Goal: Task Accomplishment & Management: Manage account settings

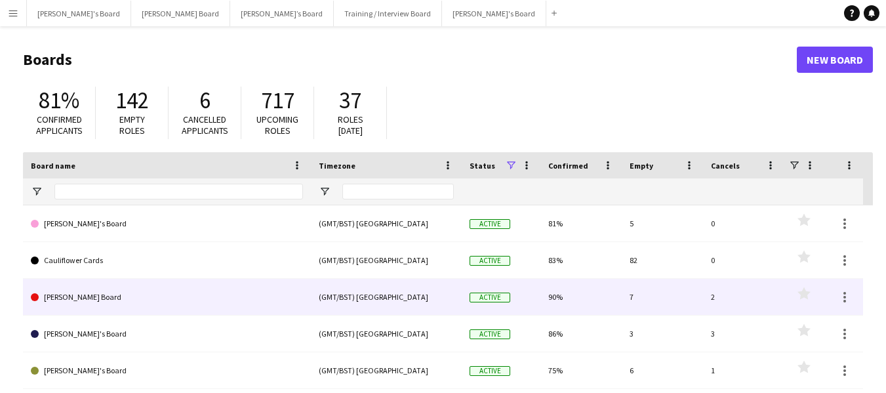
click at [94, 295] on link "[PERSON_NAME] Board" at bounding box center [167, 297] width 272 height 37
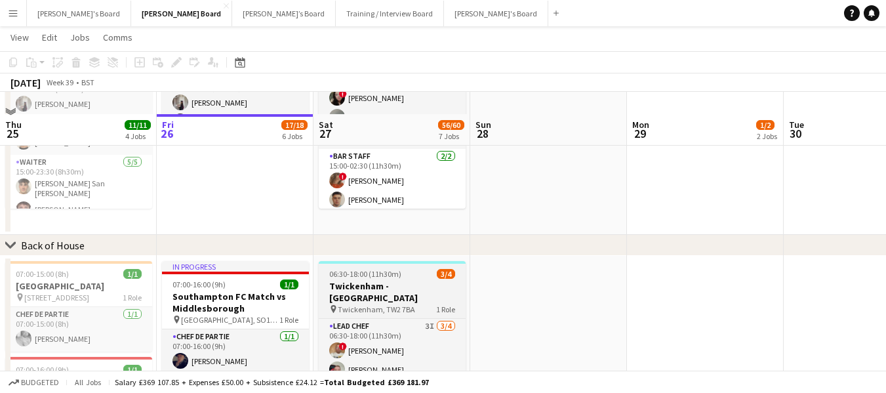
scroll to position [656, 0]
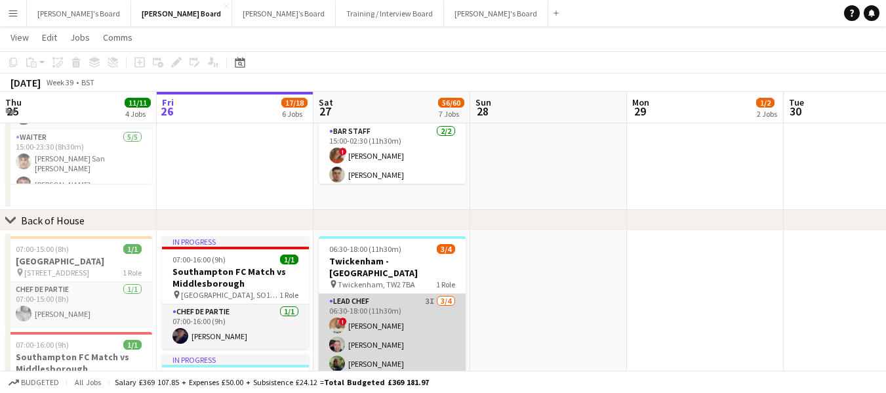
click at [365, 294] on app-card-role "Lead Chef 3I [DATE] 06:30-18:00 (11h30m) ! [PERSON_NAME] [PERSON_NAME] [PERSON_…" at bounding box center [392, 345] width 147 height 102
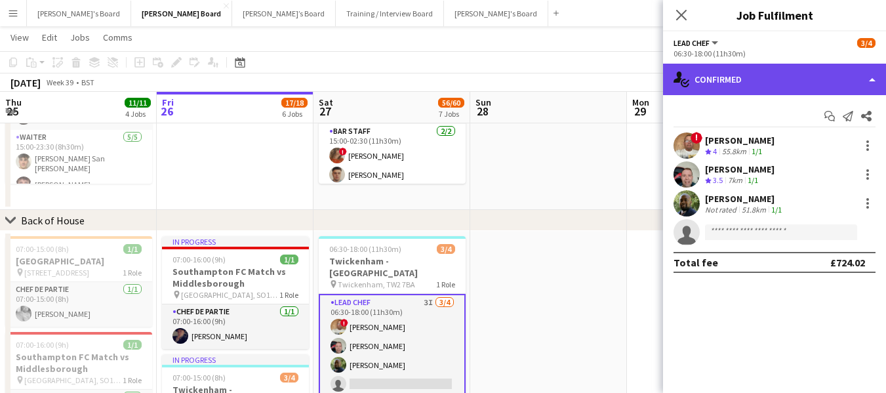
click at [733, 83] on div "single-neutral-actions-check-2 Confirmed" at bounding box center [774, 79] width 223 height 31
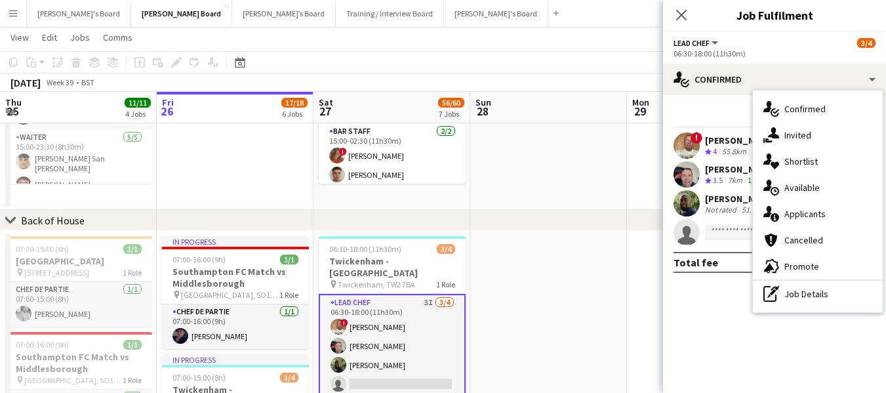
click at [809, 289] on div "pen-write Job Details" at bounding box center [818, 294] width 130 height 26
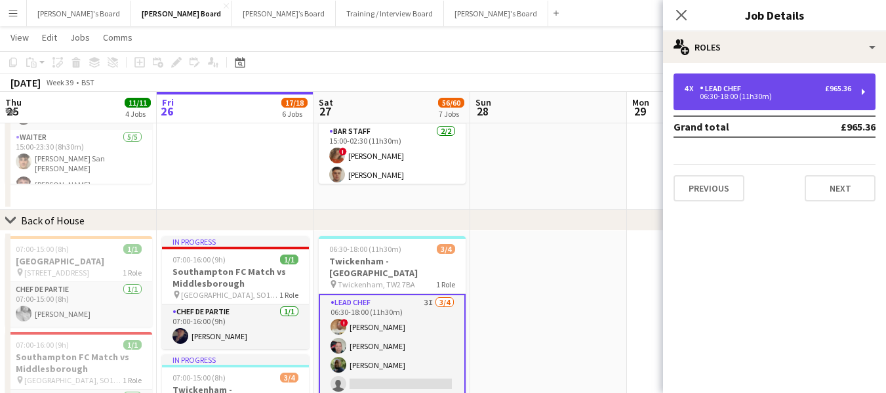
click at [791, 88] on div "4 x Lead Chef £965.36" at bounding box center [767, 88] width 167 height 9
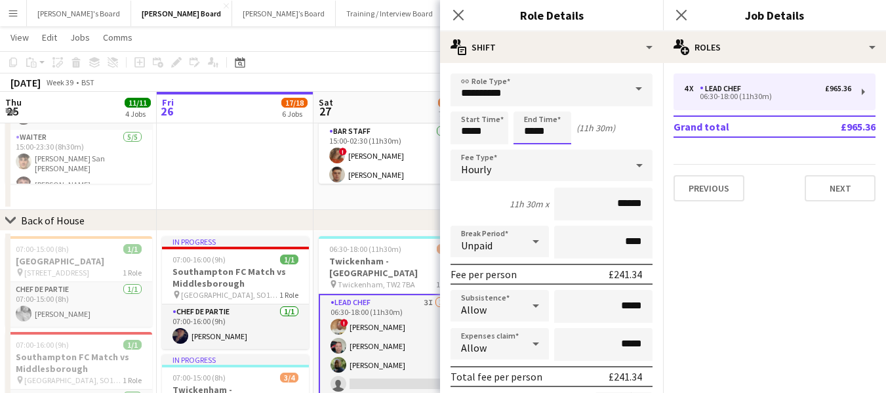
click at [553, 128] on input "*****" at bounding box center [542, 127] width 58 height 33
click at [530, 151] on div at bounding box center [529, 150] width 26 height 13
click at [526, 102] on div at bounding box center [529, 104] width 26 height 13
type input "*****"
click at [526, 102] on div at bounding box center [529, 104] width 26 height 13
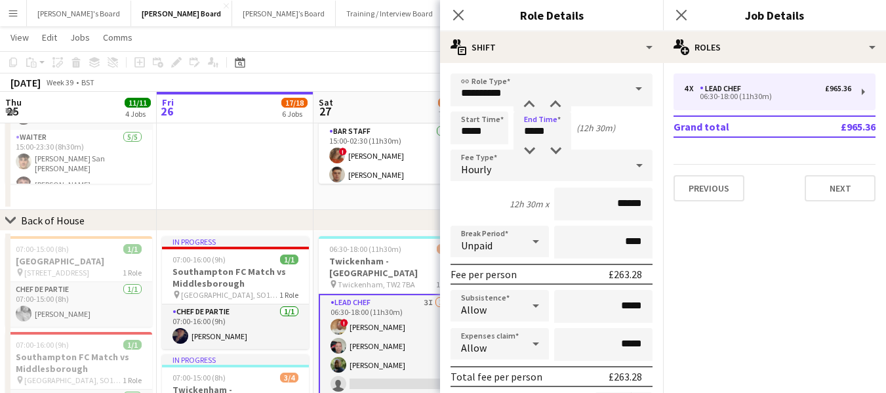
click at [403, 53] on app-toolbar "Copy Paste Paste Ctrl+V Paste with crew Ctrl+Shift+V Paste linked Job [GEOGRAPH…" at bounding box center [443, 62] width 886 height 22
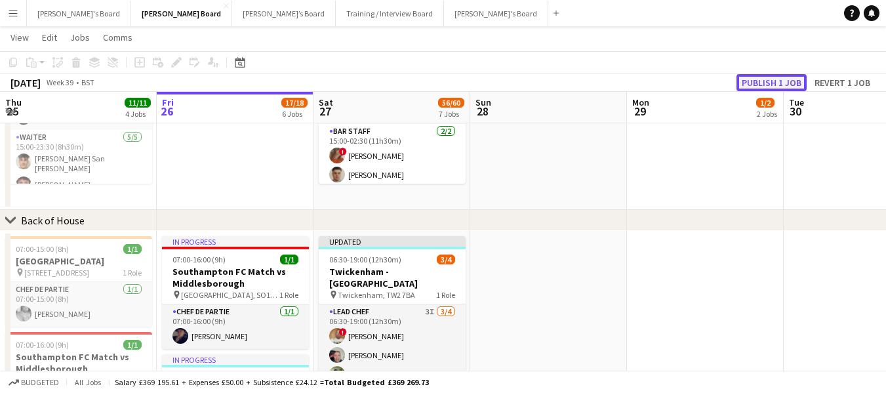
click at [765, 79] on button "Publish 1 job" at bounding box center [771, 82] width 70 height 17
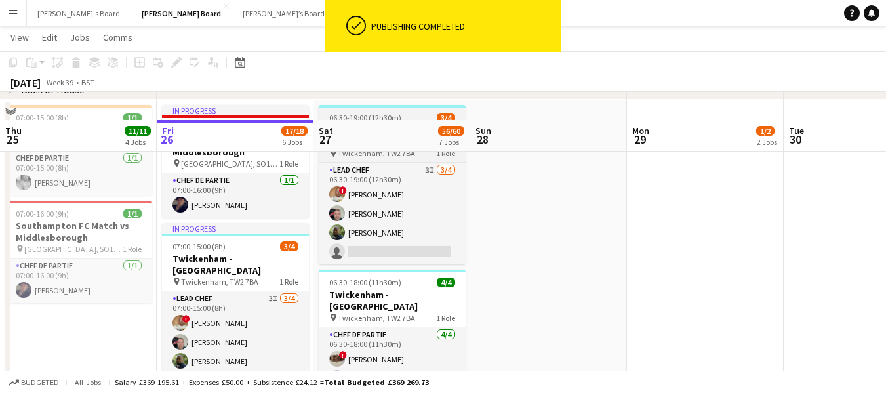
scroll to position [852, 0]
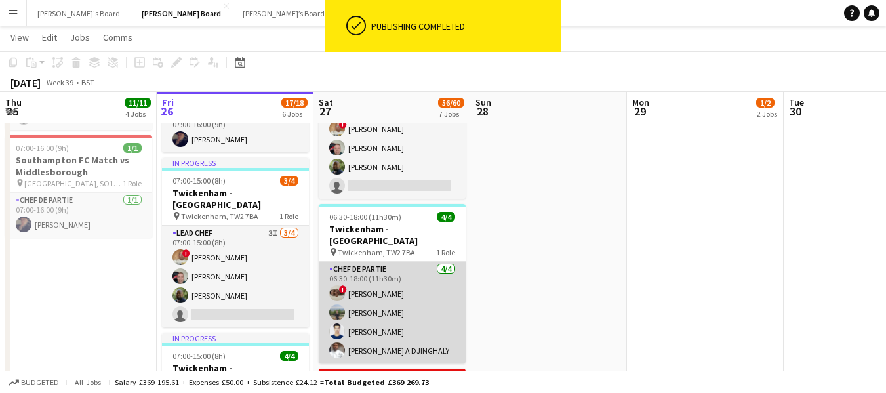
click at [361, 262] on app-card-role "Chef de Partie [DATE] 06:30-18:00 (11h30m) ! [PERSON_NAME] [PERSON_NAME] [PERSO…" at bounding box center [392, 313] width 147 height 102
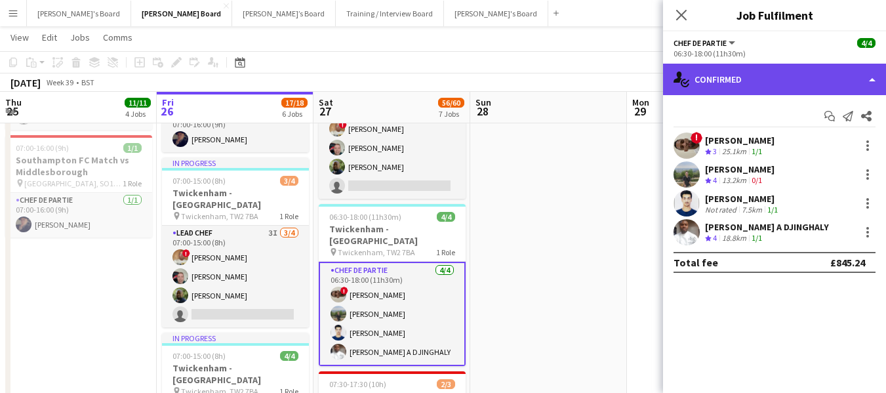
drag, startPoint x: 728, startPoint y: 76, endPoint x: 726, endPoint y: 84, distance: 8.1
click at [727, 77] on div "single-neutral-actions-check-2 Confirmed" at bounding box center [774, 79] width 223 height 31
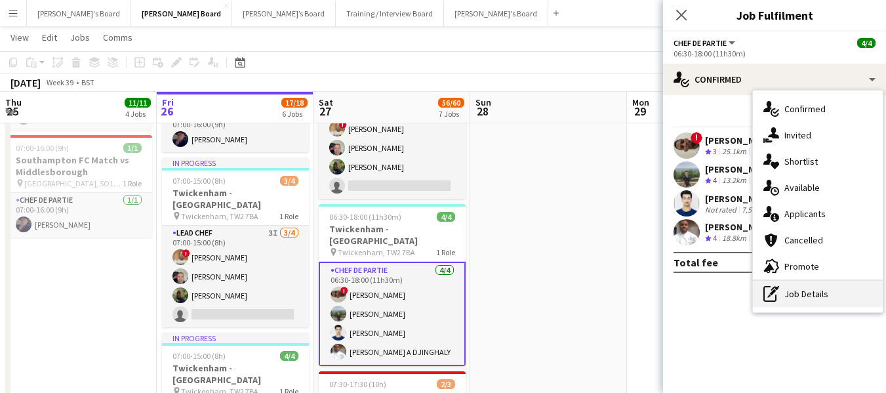
click at [804, 296] on div "pen-write Job Details" at bounding box center [818, 294] width 130 height 26
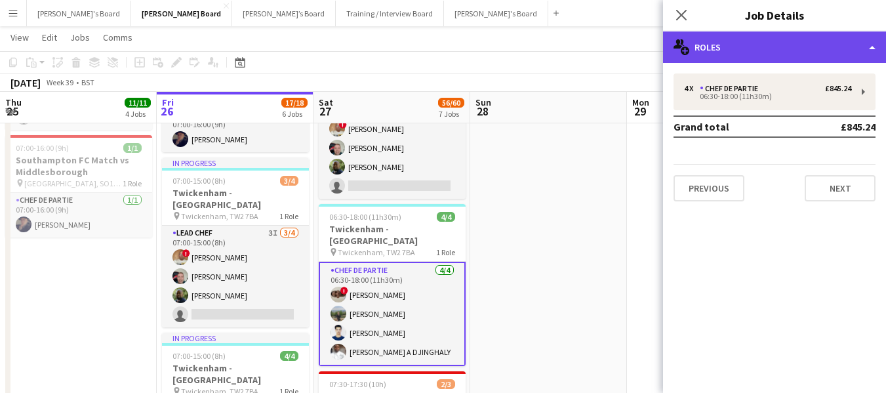
click at [722, 40] on div "multiple-users-add Roles" at bounding box center [774, 46] width 223 height 31
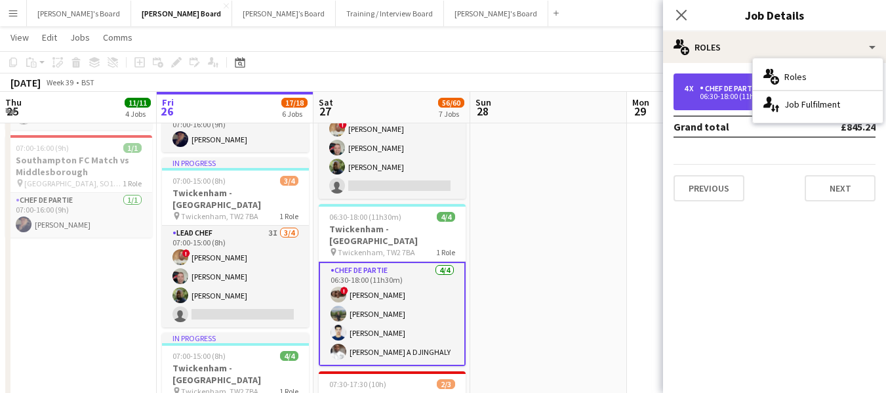
click at [727, 87] on div "Chef de Partie" at bounding box center [731, 88] width 64 height 9
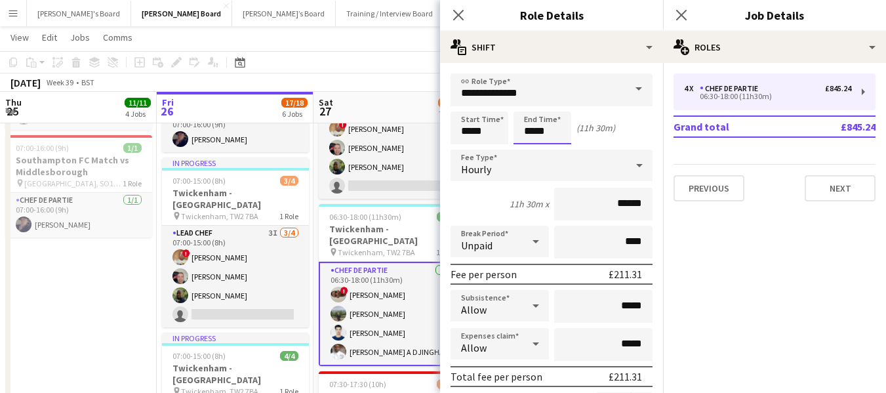
click at [559, 128] on input "*****" at bounding box center [542, 127] width 58 height 33
type input "*****"
click at [530, 105] on div at bounding box center [529, 104] width 26 height 13
click at [388, 42] on app-page-menu "View Day view expanded Day view collapsed Month view Date picker Jump to [DATE]…" at bounding box center [443, 38] width 886 height 25
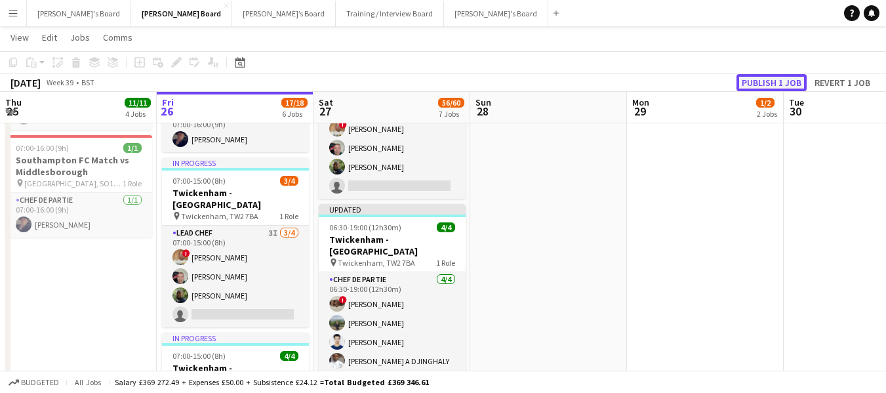
click at [755, 76] on button "Publish 1 job" at bounding box center [771, 82] width 70 height 17
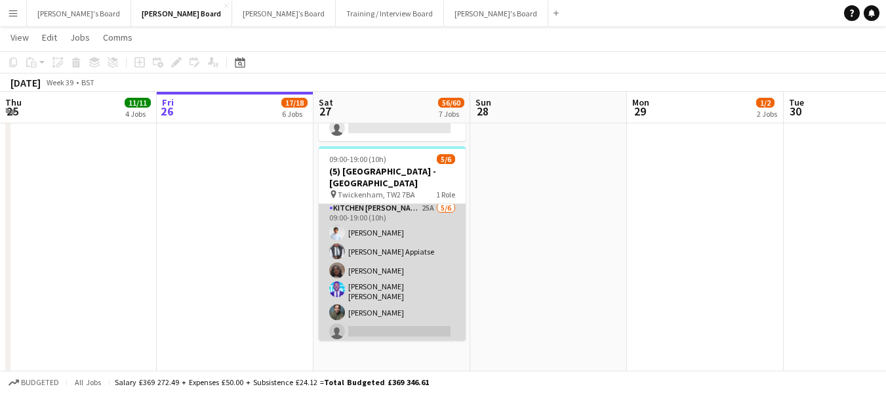
scroll to position [0, 0]
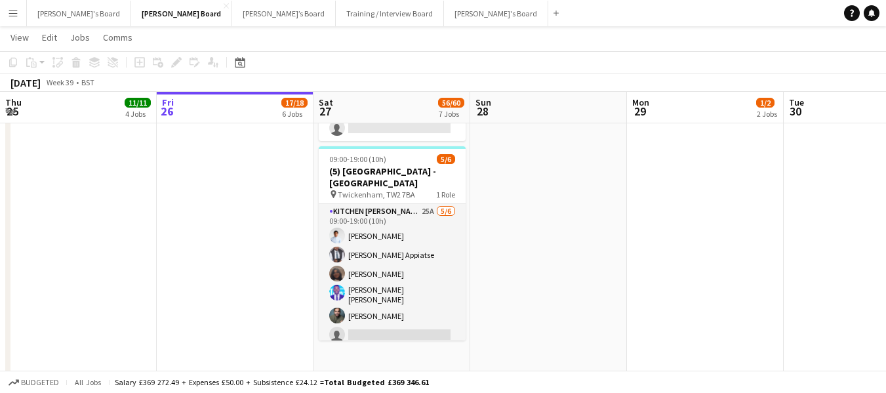
click at [560, 180] on app-date-cell at bounding box center [548, 10] width 157 height 739
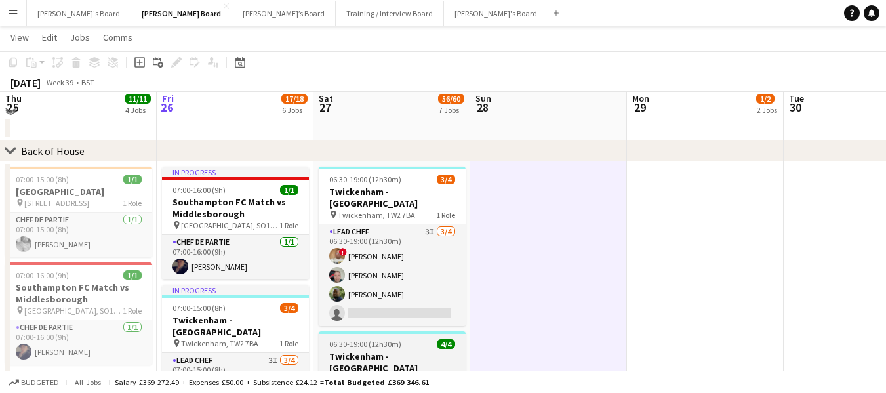
scroll to position [721, 0]
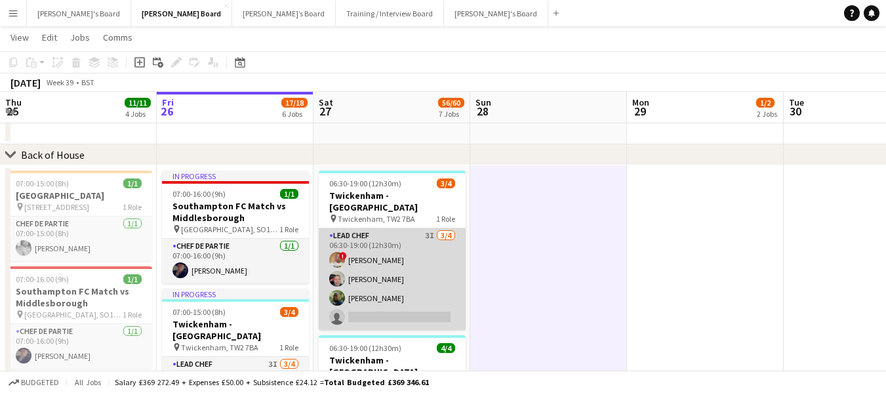
click at [345, 228] on app-card-role "Lead Chef 3I [DATE] 06:30-19:00 (12h30m) ! [PERSON_NAME] [PERSON_NAME] [PERSON_…" at bounding box center [392, 279] width 147 height 102
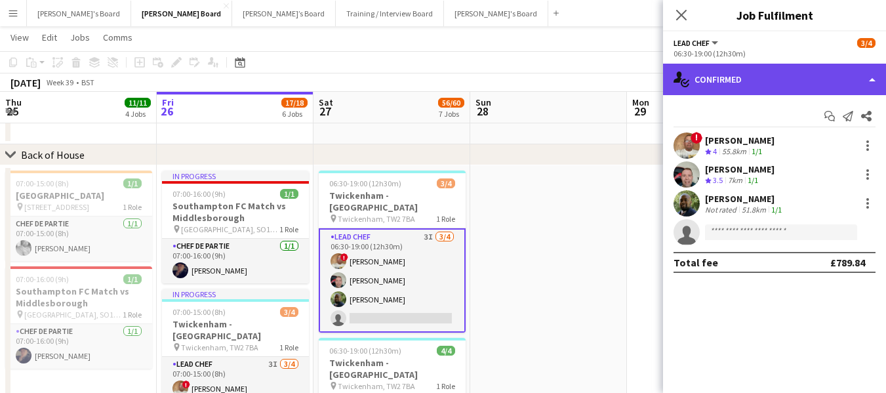
drag, startPoint x: 770, startPoint y: 68, endPoint x: 770, endPoint y: 76, distance: 8.5
click at [770, 73] on div "single-neutral-actions-check-2 Confirmed" at bounding box center [774, 79] width 223 height 31
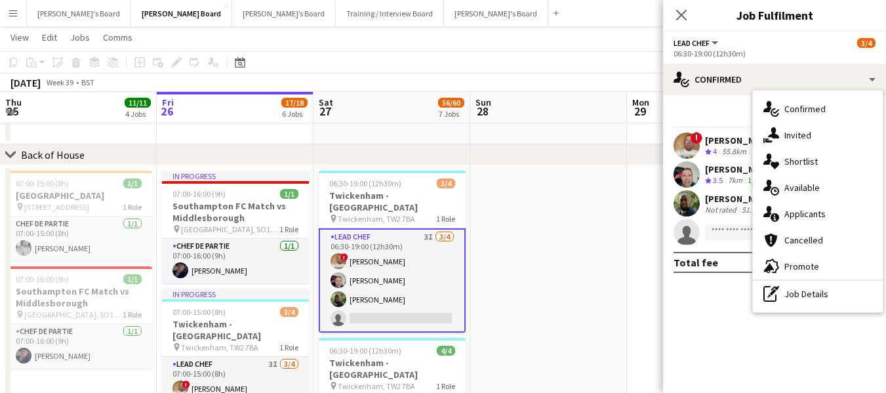
drag, startPoint x: 809, startPoint y: 292, endPoint x: 804, endPoint y: 286, distance: 8.4
click at [810, 292] on div "pen-write Job Details" at bounding box center [818, 294] width 130 height 26
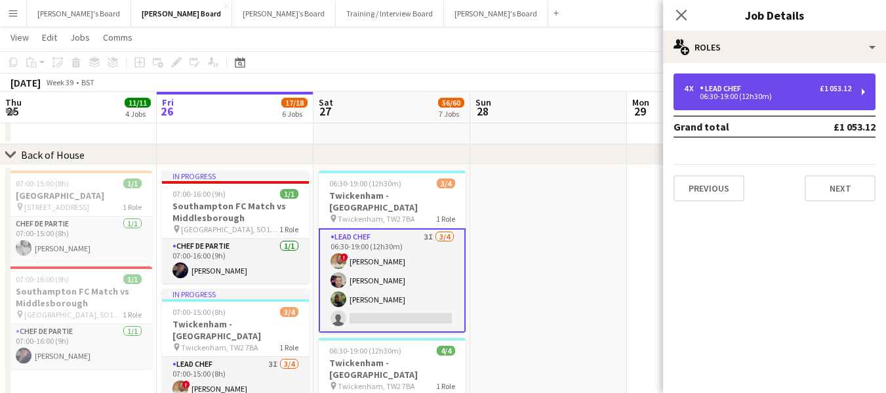
click at [764, 84] on div "4 x Lead Chef £1 053.12" at bounding box center [767, 88] width 167 height 9
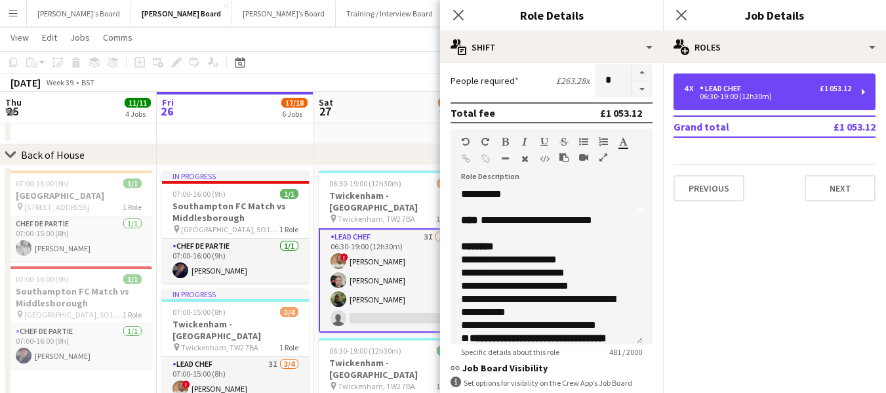
scroll to position [131, 0]
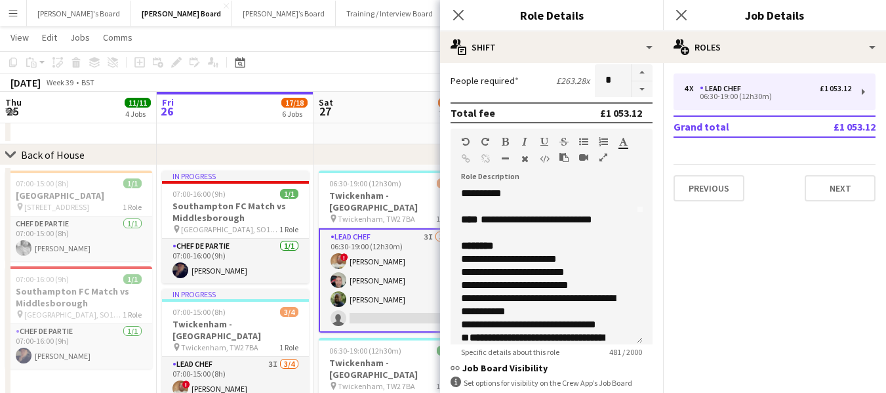
click at [400, 66] on app-toolbar "Copy Paste Paste Ctrl+V Paste with crew Ctrl+Shift+V Paste linked Job [GEOGRAPH…" at bounding box center [443, 62] width 886 height 22
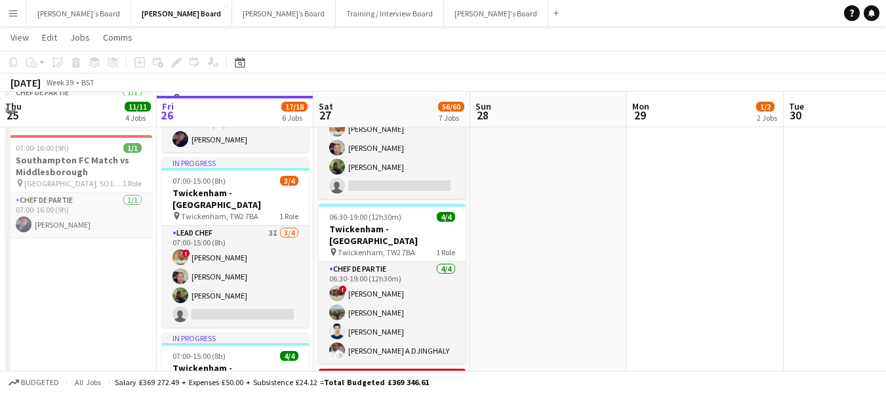
scroll to position [918, 0]
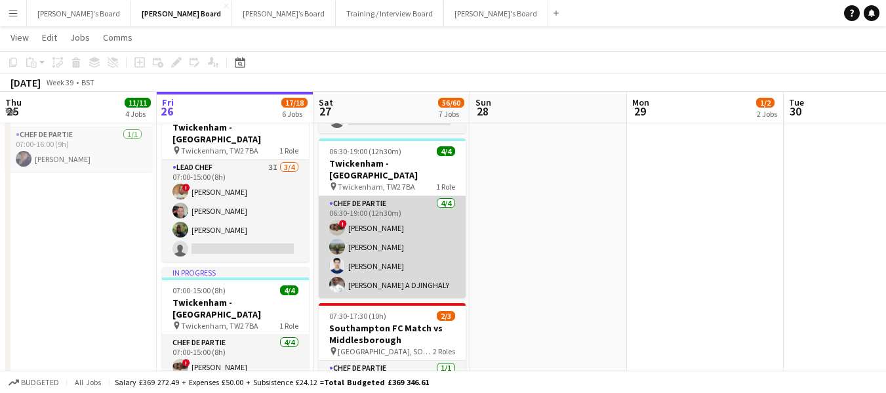
drag, startPoint x: 370, startPoint y: 178, endPoint x: 401, endPoint y: 178, distance: 30.8
click at [370, 196] on app-card-role "Chef de Partie [DATE] 06:30-19:00 (12h30m) ! [PERSON_NAME] [PERSON_NAME] [PERSO…" at bounding box center [392, 247] width 147 height 102
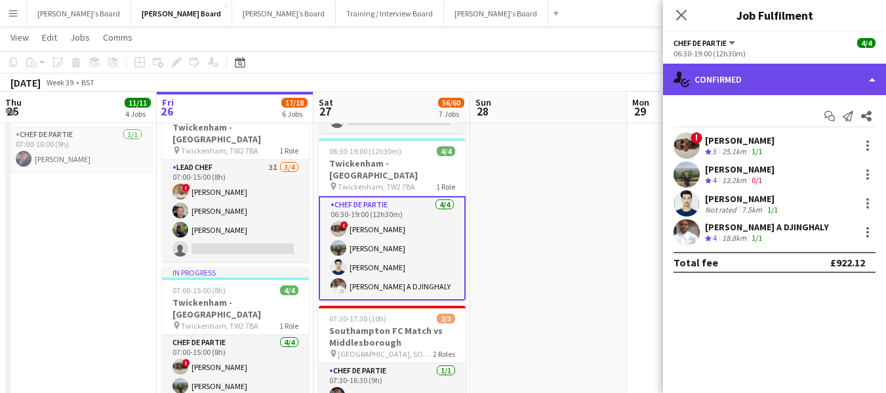
click at [692, 73] on div "single-neutral-actions-check-2 Confirmed" at bounding box center [774, 79] width 223 height 31
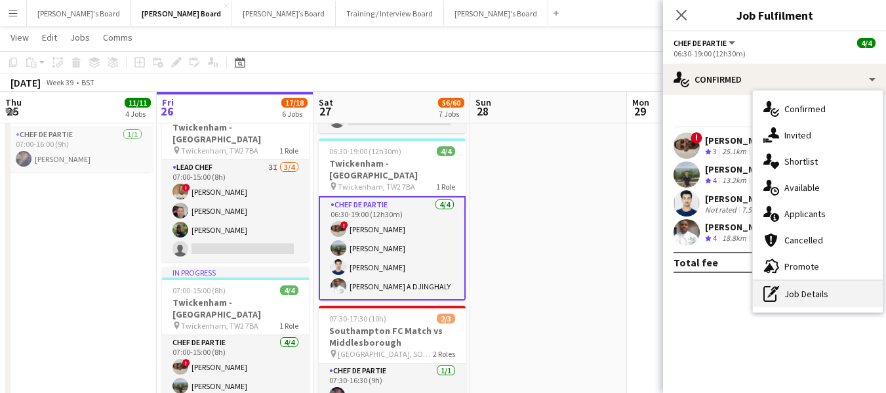
click at [802, 295] on div "pen-write Job Details" at bounding box center [818, 294] width 130 height 26
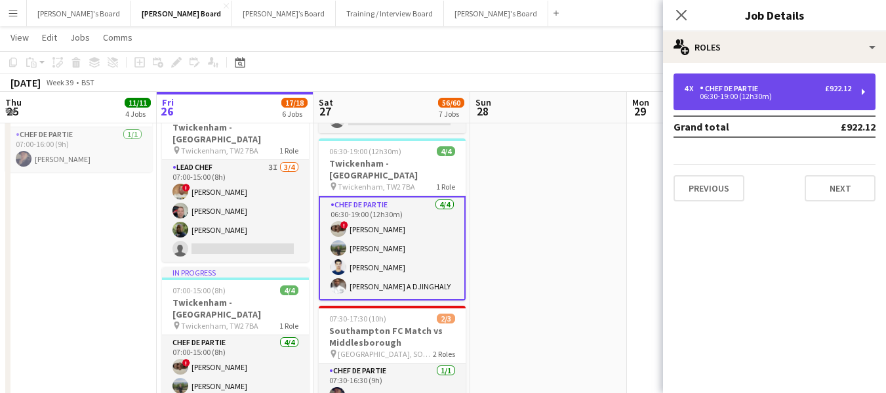
click at [763, 92] on div "Chef de Partie" at bounding box center [731, 88] width 64 height 9
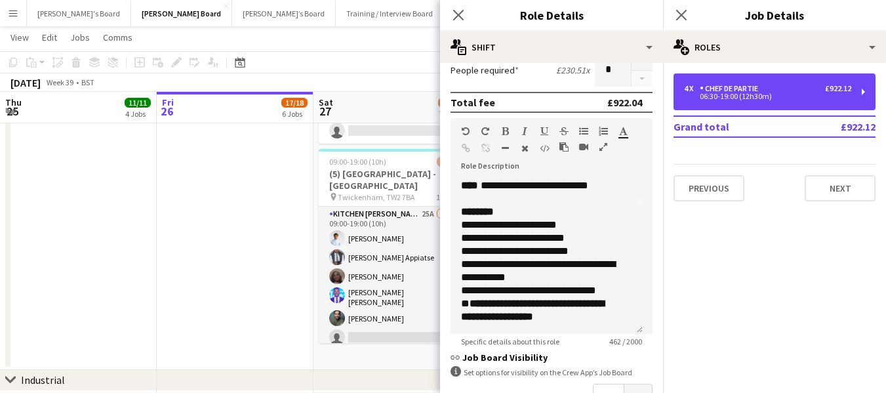
scroll to position [233, 0]
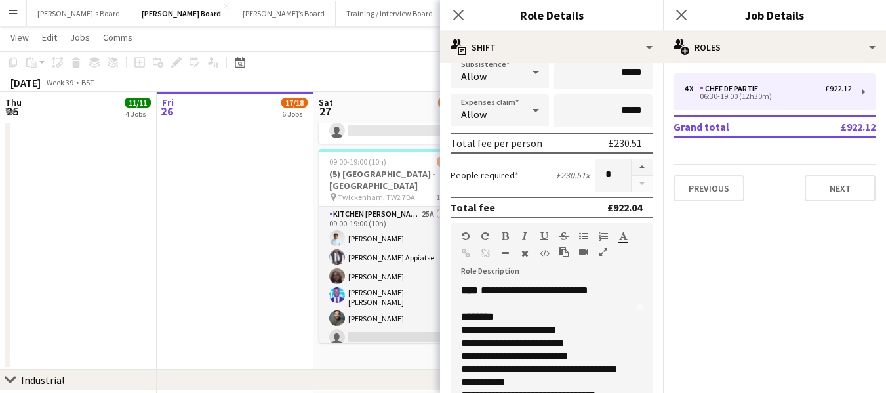
click at [371, 343] on app-date-cell "06:30-19:00 (12h30m) 3/4 [GEOGRAPHIC_DATA] - [GEOGRAPHIC_DATA] pin Twickenham, …" at bounding box center [391, 5] width 157 height 729
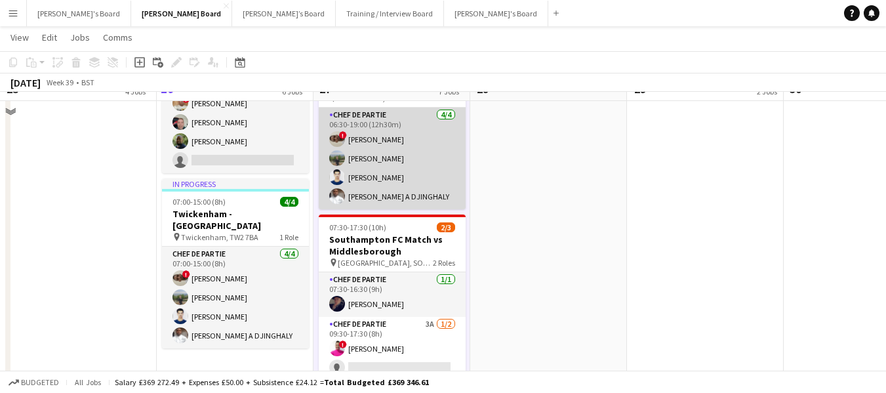
scroll to position [983, 0]
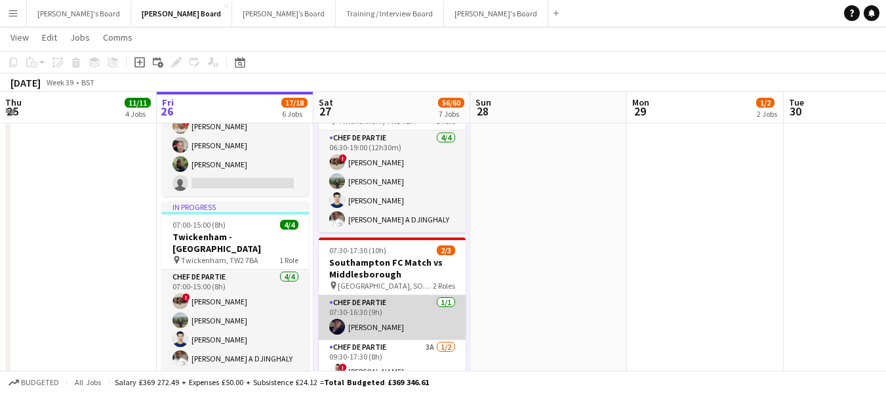
click at [357, 295] on app-card-role "Chef de Partie [DATE] 07:30-16:30 (9h) [PERSON_NAME]" at bounding box center [392, 317] width 147 height 45
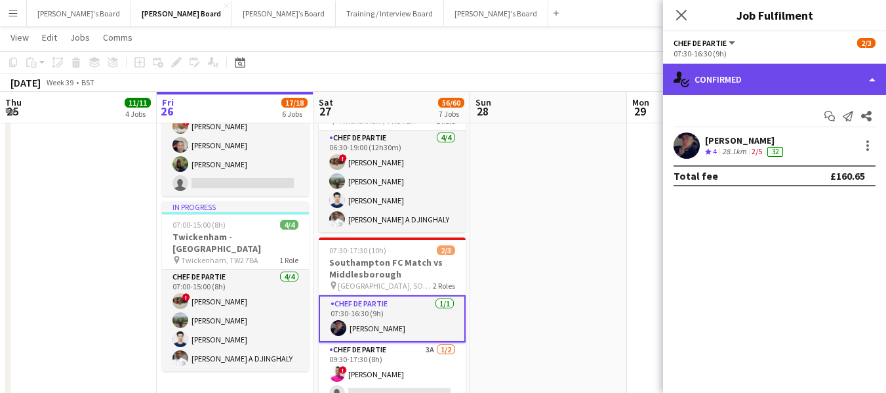
click at [757, 75] on div "single-neutral-actions-check-2 Confirmed" at bounding box center [774, 79] width 223 height 31
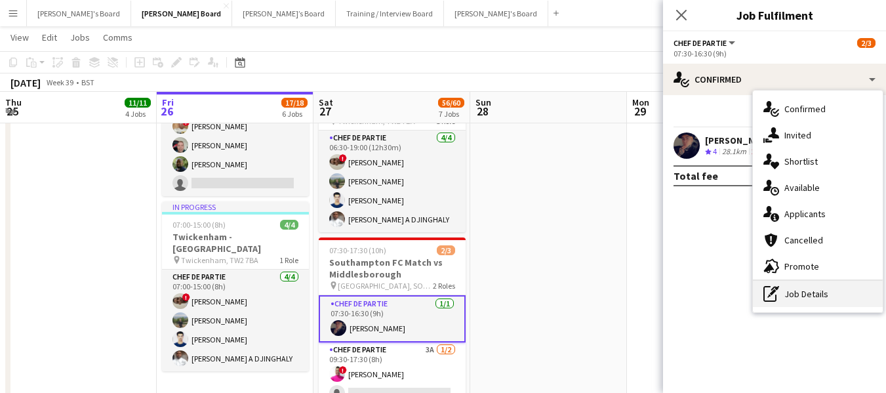
click at [790, 295] on div "pen-write Job Details" at bounding box center [818, 294] width 130 height 26
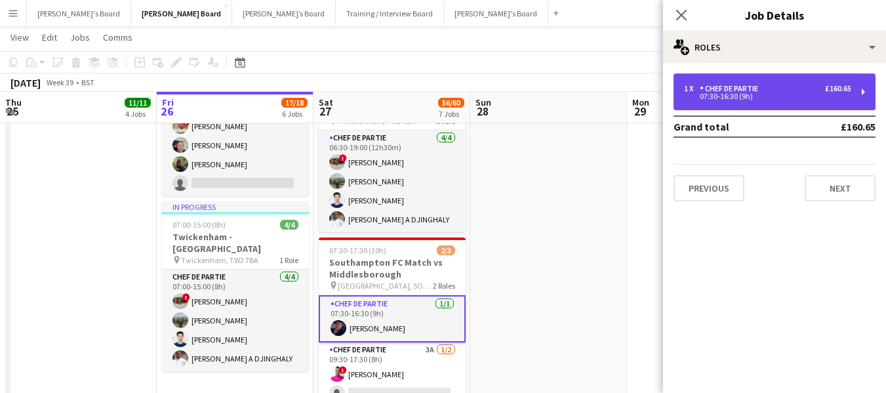
click at [743, 84] on div "Chef de Partie" at bounding box center [731, 88] width 64 height 9
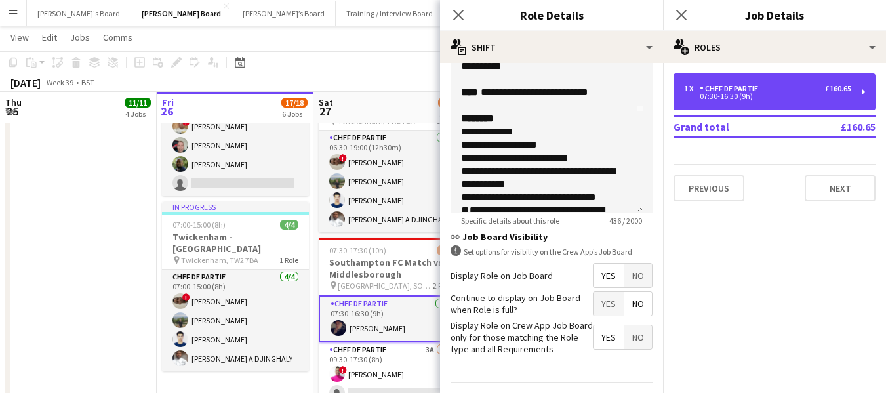
scroll to position [63, 0]
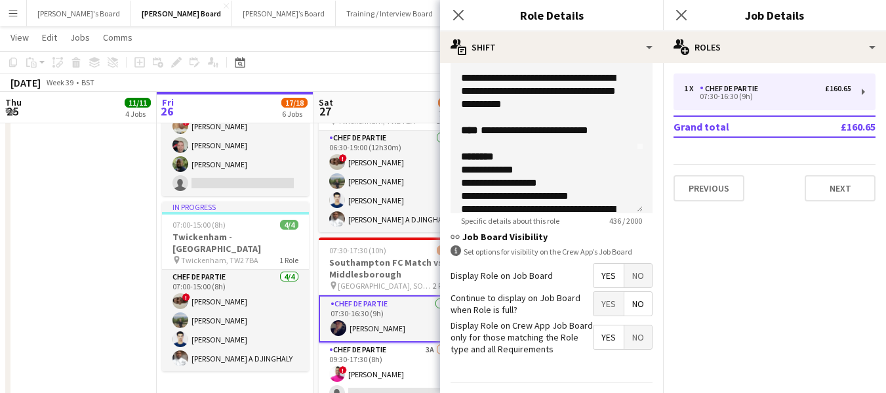
click at [427, 61] on app-toolbar "Copy Paste Paste Ctrl+V Paste with crew Ctrl+Shift+V Paste linked Job [GEOGRAPH…" at bounding box center [443, 62] width 886 height 22
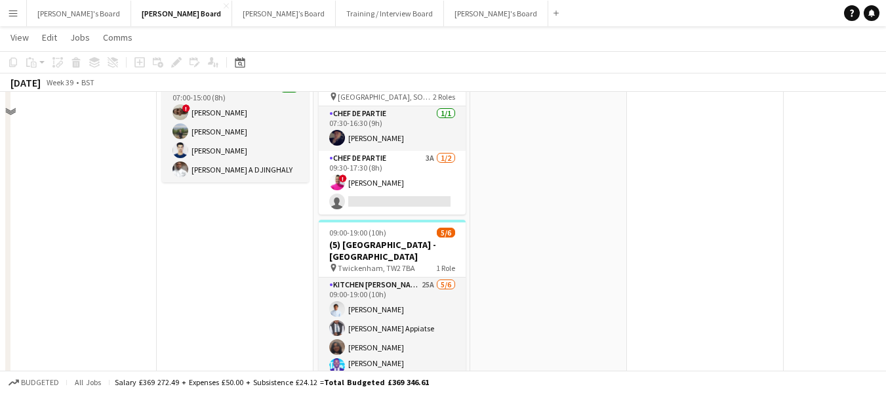
scroll to position [1180, 0]
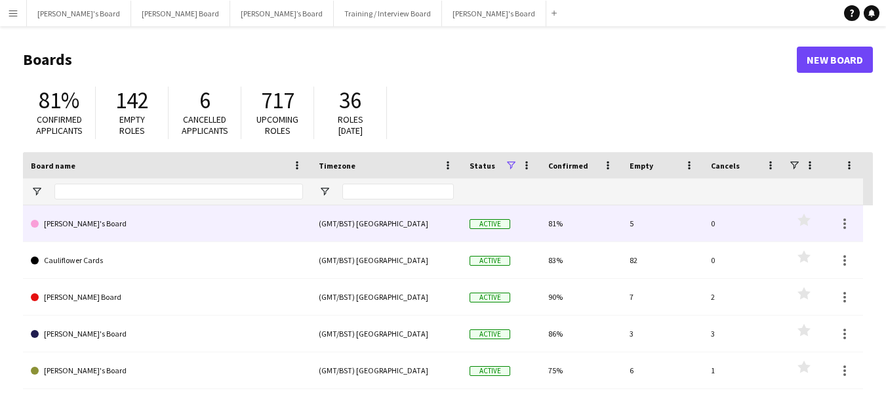
click at [108, 220] on link "[PERSON_NAME]'s Board" at bounding box center [167, 223] width 272 height 37
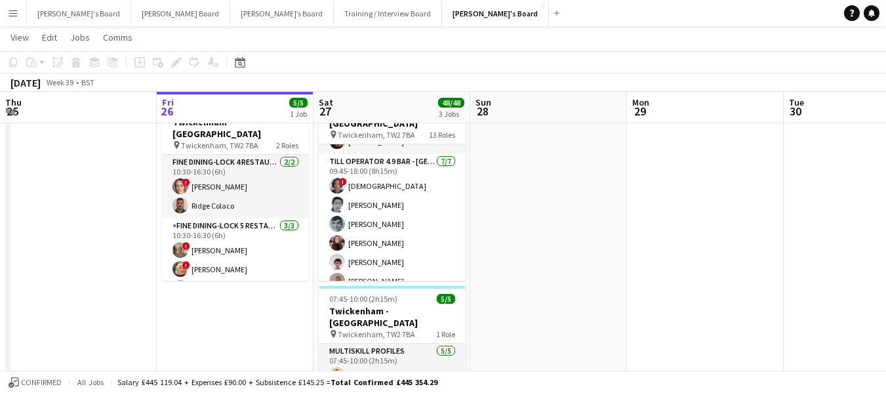
scroll to position [661, 0]
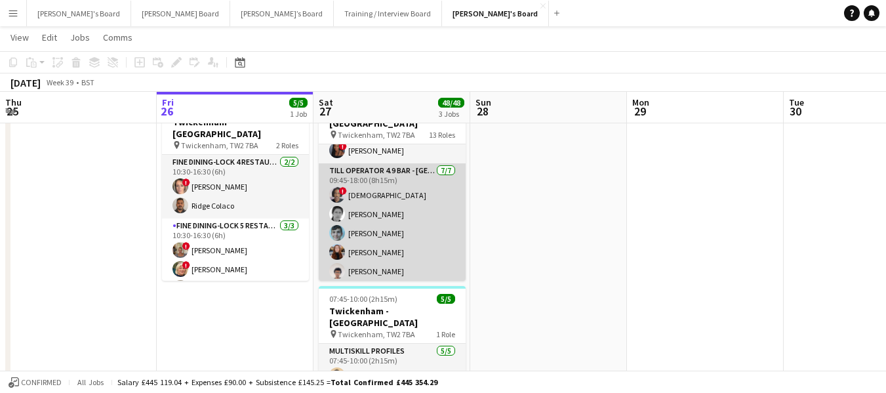
click at [380, 163] on app-card-role "Till Operator 4.9 BAR - SOUTH EAST CORNER 7/7 09:45-18:00 (8h15m) ! Mofe Soyibo…" at bounding box center [392, 242] width 147 height 159
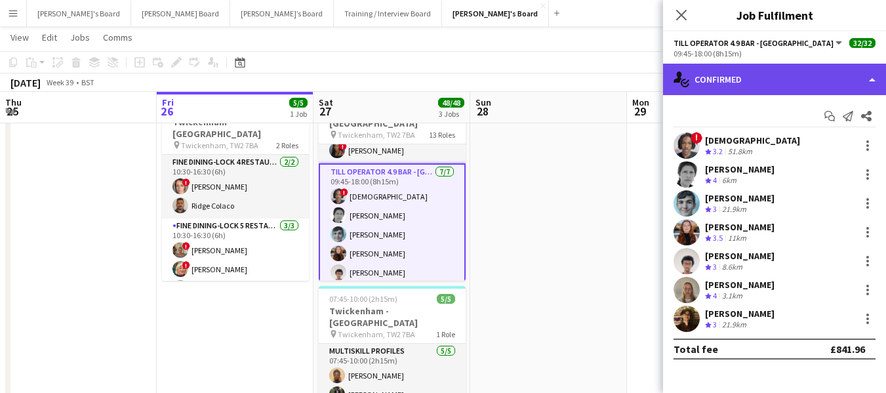
click at [789, 75] on div "single-neutral-actions-check-2 Confirmed" at bounding box center [774, 79] width 223 height 31
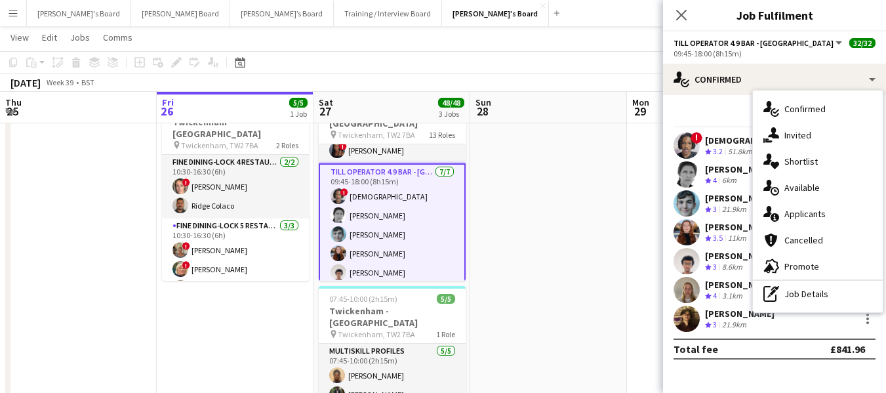
click at [720, 102] on div "Start chat Send notification Share ! Mofe Soyibo Crew rating 3.2 51.8km Helen P…" at bounding box center [774, 232] width 223 height 275
